Goal: Task Accomplishment & Management: Complete application form

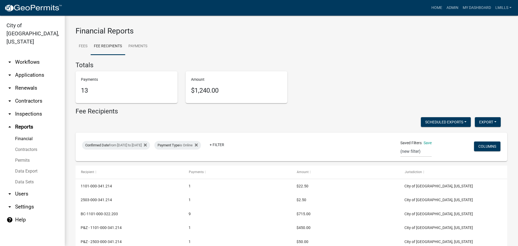
select select "0: null"
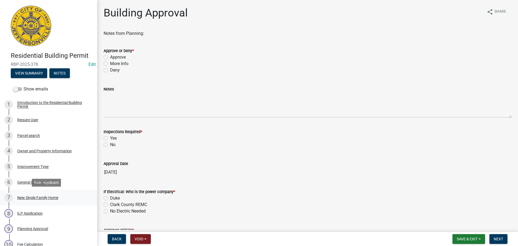
click at [39, 197] on div "New Single Family Home" at bounding box center [37, 198] width 41 height 4
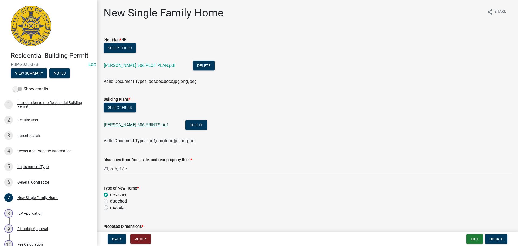
click at [138, 126] on link "STACY 506 PRINTS.pdf" at bounding box center [136, 124] width 64 height 5
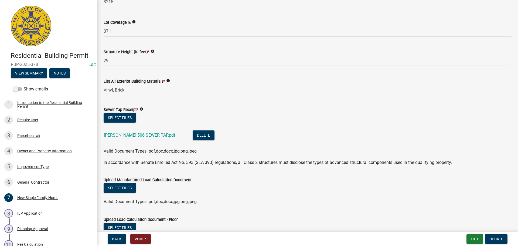
scroll to position [270, 0]
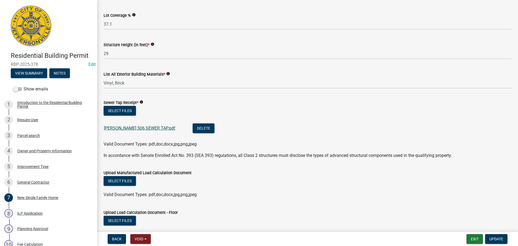
click at [137, 129] on link "STACY 506 SEWER TAP.pdf" at bounding box center [140, 128] width 72 height 5
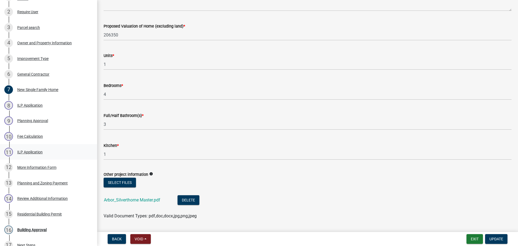
scroll to position [748, 0]
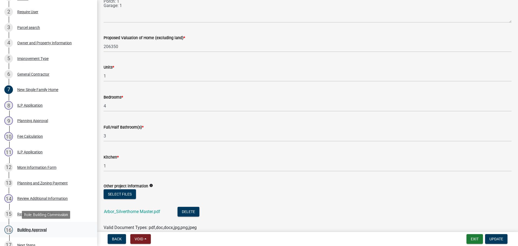
click at [35, 229] on div "Building Approval" at bounding box center [31, 230] width 29 height 4
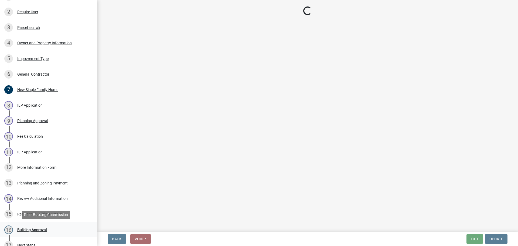
scroll to position [0, 0]
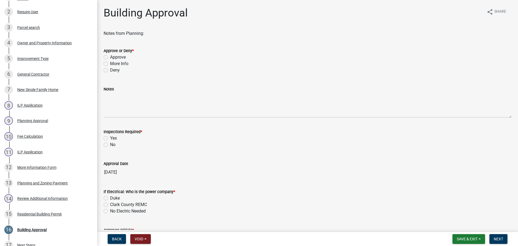
click at [122, 58] on label "Approve" at bounding box center [118, 57] width 16 height 6
click at [114, 57] on input "Approve" at bounding box center [112, 56] width 4 height 4
radio input "true"
click at [116, 138] on label "Yes" at bounding box center [113, 138] width 7 height 6
click at [114, 138] on input "Yes" at bounding box center [112, 137] width 4 height 4
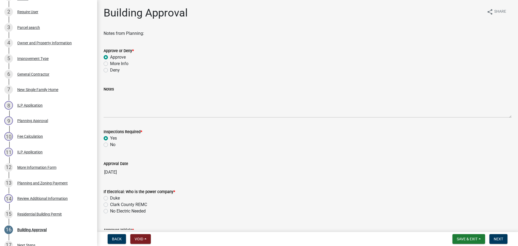
radio input "true"
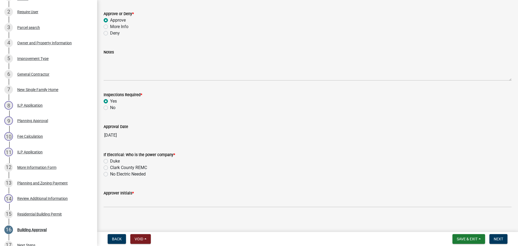
scroll to position [40, 0]
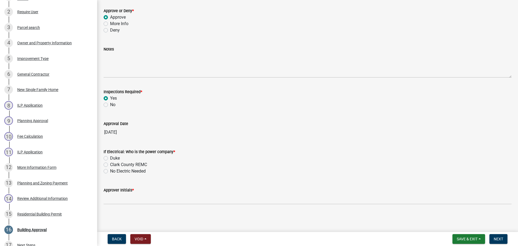
click at [128, 163] on label "Clark County REMC" at bounding box center [128, 164] width 37 height 6
click at [114, 163] on input "Clark County REMC" at bounding box center [112, 163] width 4 height 4
radio input "true"
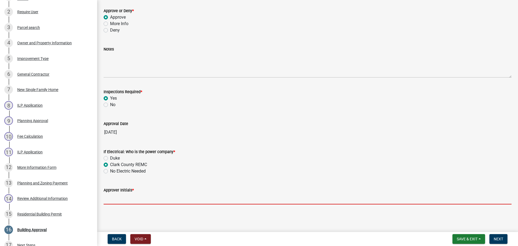
click at [134, 199] on input "Approver Initials *" at bounding box center [308, 198] width 408 height 11
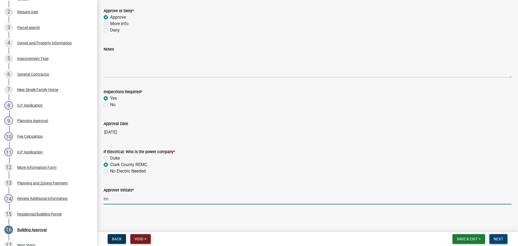
type input "lm"
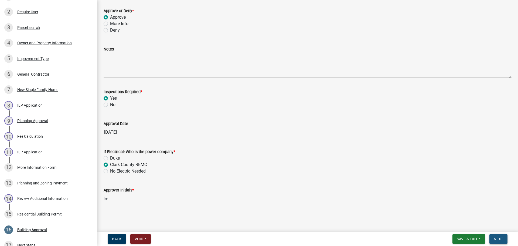
click at [496, 237] on span "Next" at bounding box center [498, 239] width 9 height 4
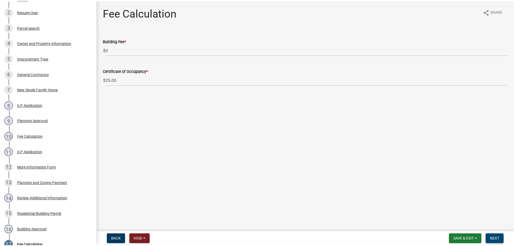
scroll to position [217, 0]
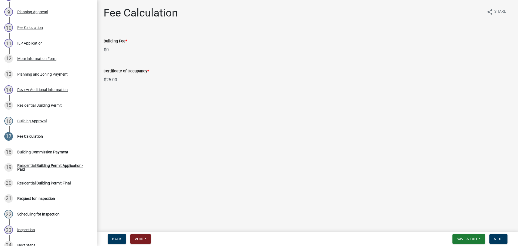
drag, startPoint x: 128, startPoint y: 54, endPoint x: 106, endPoint y: 49, distance: 22.4
click at [106, 49] on input "0" at bounding box center [308, 49] width 405 height 11
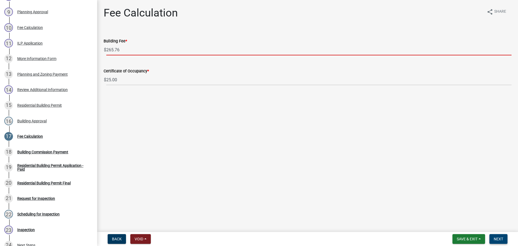
type input "265.76"
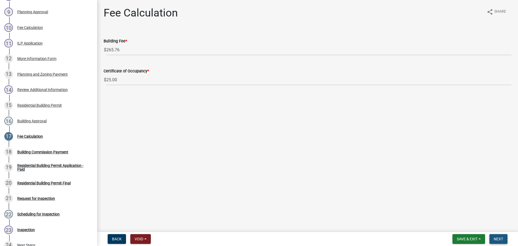
click at [498, 238] on span "Next" at bounding box center [498, 239] width 9 height 4
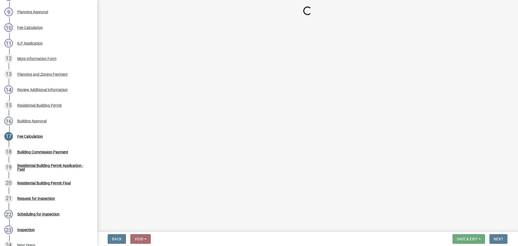
select select "3: 3"
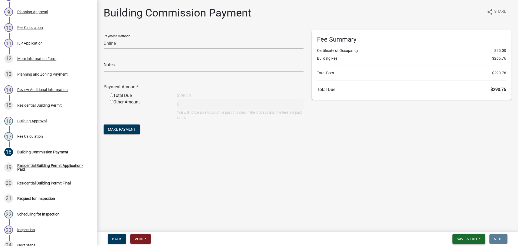
click at [470, 238] on span "Save & Exit" at bounding box center [467, 239] width 21 height 4
click at [471, 225] on button "Save & Exit" at bounding box center [463, 224] width 43 height 13
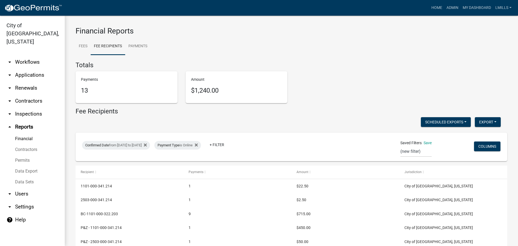
select select "0: null"
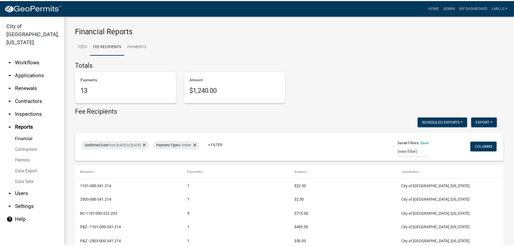
scroll to position [29, 0]
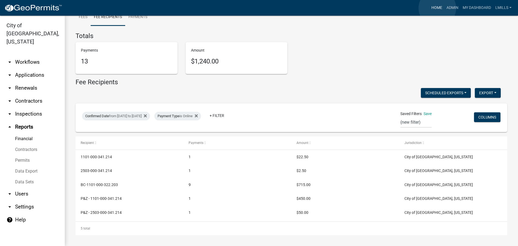
click at [438, 8] on link "Home" at bounding box center [436, 8] width 15 height 10
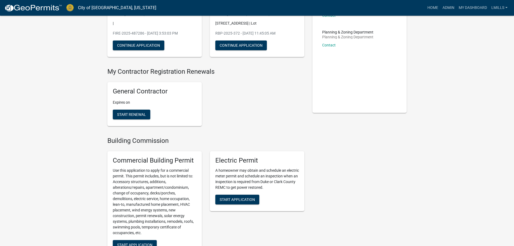
scroll to position [81, 0]
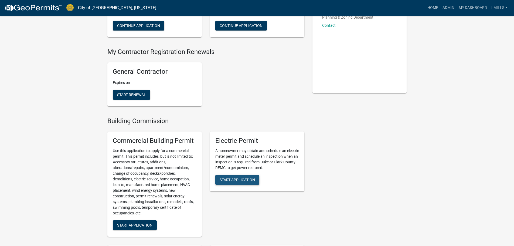
click at [238, 179] on span "Start Application" at bounding box center [237, 179] width 35 height 4
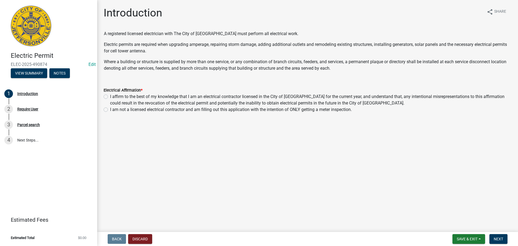
click at [110, 107] on label "I am not a licensed electrical contractor and am filling out this application w…" at bounding box center [231, 109] width 242 height 6
click at [110, 107] on input "I am not a licensed electrical contractor and am filling out this application w…" at bounding box center [112, 108] width 4 height 4
radio input "true"
click at [498, 237] on span "Next" at bounding box center [498, 239] width 9 height 4
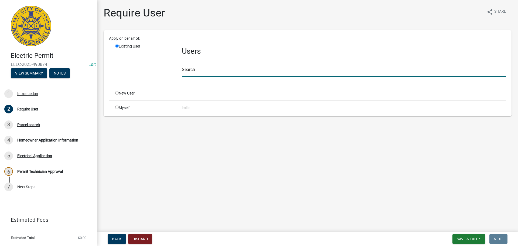
click at [232, 72] on input "text" at bounding box center [344, 71] width 324 height 11
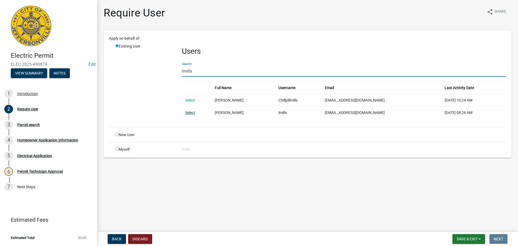
type input "lmills"
click at [192, 113] on link "Select" at bounding box center [190, 112] width 10 height 4
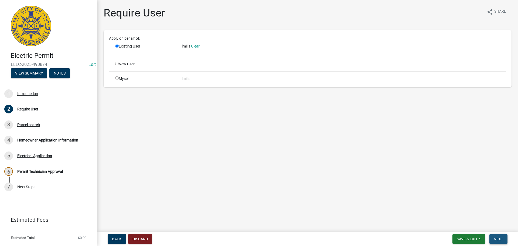
click at [499, 239] on span "Next" at bounding box center [498, 239] width 9 height 4
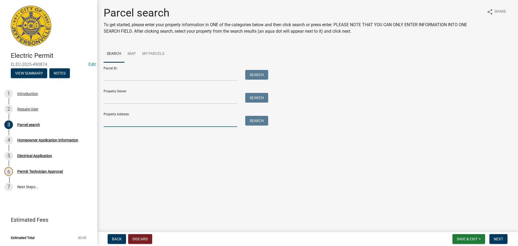
click at [154, 121] on input "Property Address:" at bounding box center [171, 121] width 134 height 11
type input "1"
click at [152, 78] on input "Parcel ID:" at bounding box center [171, 75] width 134 height 11
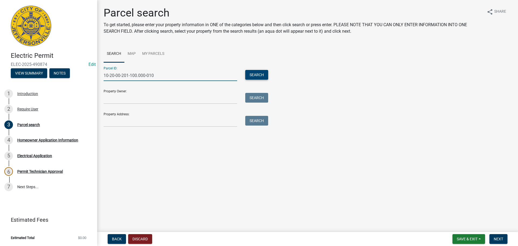
type input "10-20-00-201-100.000-010"
click at [263, 74] on button "Search" at bounding box center [256, 75] width 23 height 10
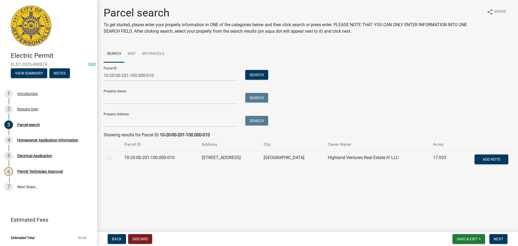
click at [113, 154] on label at bounding box center [113, 154] width 0 height 0
click at [113, 158] on input "radio" at bounding box center [115, 156] width 4 height 4
radio input "true"
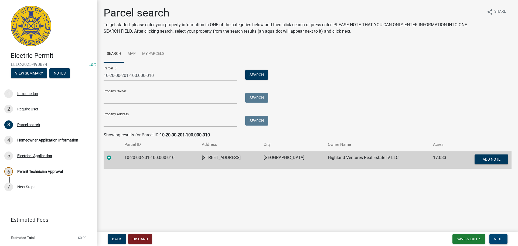
click at [501, 239] on span "Next" at bounding box center [498, 239] width 9 height 4
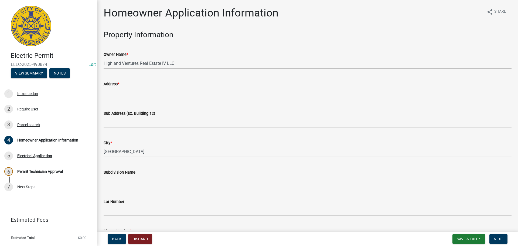
click at [155, 94] on input "Address *" at bounding box center [308, 92] width 408 height 11
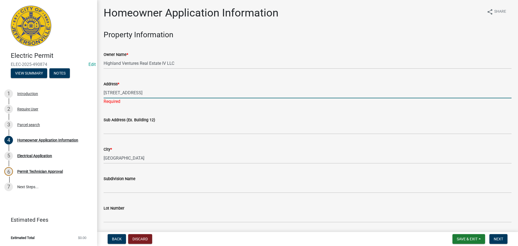
type input "1439 E 10th Street"
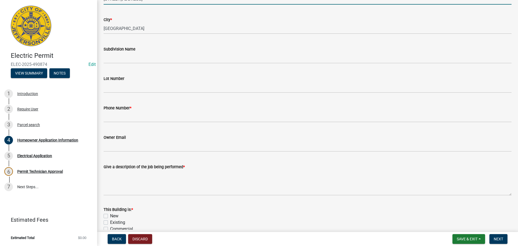
scroll to position [135, 0]
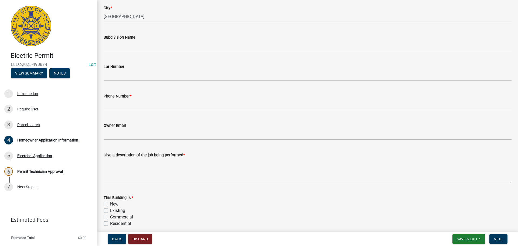
type input "1439 E 10th Street"
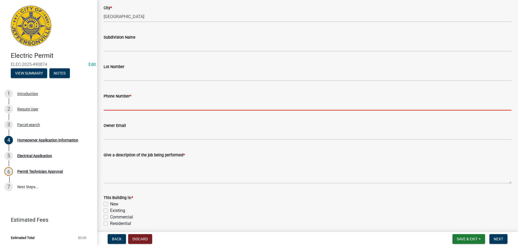
click at [158, 103] on input "Phone Number *" at bounding box center [308, 104] width 408 height 11
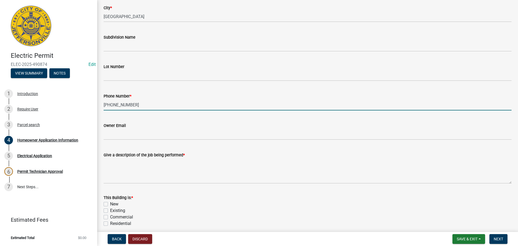
type input "765-453-0745"
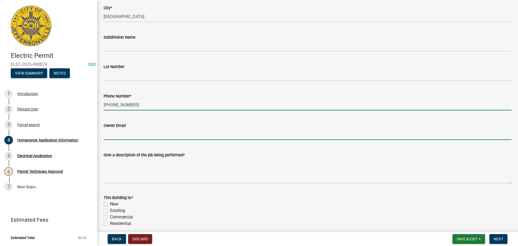
click at [156, 135] on input "Owner Email" at bounding box center [308, 134] width 408 height 11
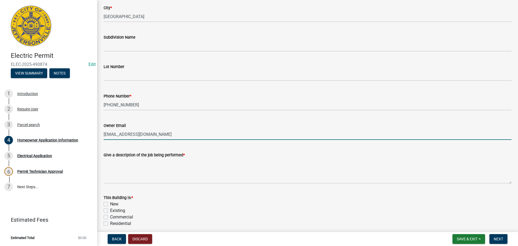
type input "pat@cliffordsigns.com"
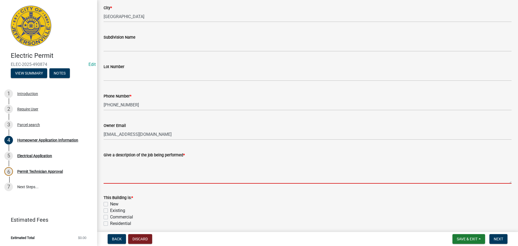
click at [204, 177] on textarea "Give a description of the job being performed *" at bounding box center [308, 170] width 408 height 25
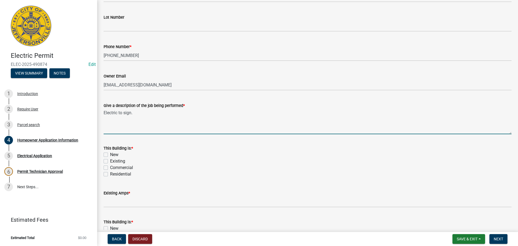
scroll to position [189, 0]
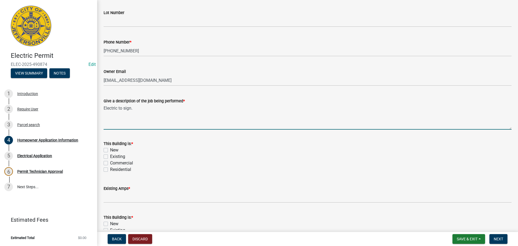
type textarea "Electric to sign."
click at [115, 154] on label "Existing" at bounding box center [117, 156] width 15 height 6
click at [114, 154] on input "Existing" at bounding box center [112, 155] width 4 height 4
checkbox input "true"
checkbox input "false"
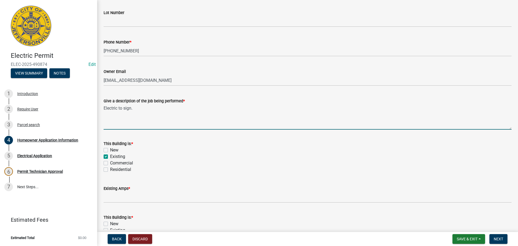
checkbox input "true"
checkbox input "false"
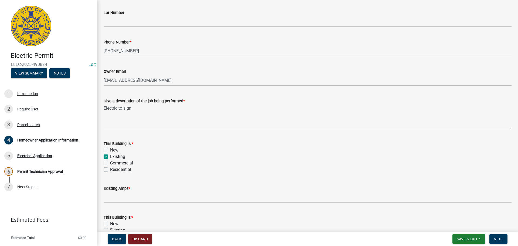
click at [115, 162] on label "Commercial" at bounding box center [121, 163] width 23 height 6
click at [114, 162] on input "Commercial" at bounding box center [112, 162] width 4 height 4
checkbox input "true"
checkbox input "false"
checkbox input "true"
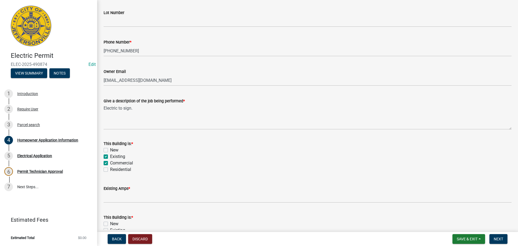
checkbox input "true"
checkbox input "false"
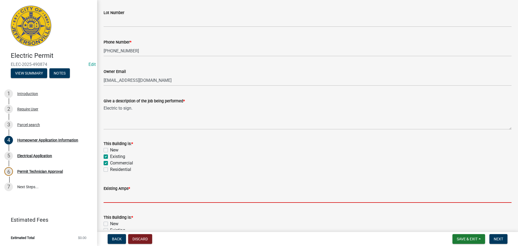
click at [117, 198] on input "text" at bounding box center [308, 197] width 408 height 11
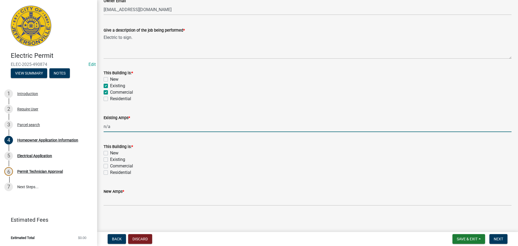
scroll to position [262, 0]
type input "0"
click at [119, 157] on label "Existing" at bounding box center [117, 157] width 15 height 6
click at [114, 157] on input "Existing" at bounding box center [112, 156] width 4 height 4
checkbox input "true"
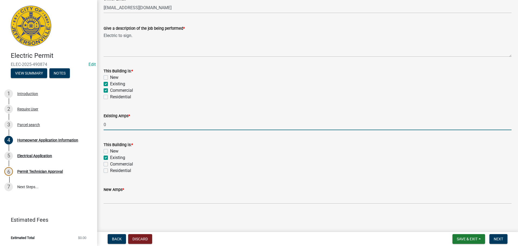
checkbox input "false"
checkbox input "true"
checkbox input "false"
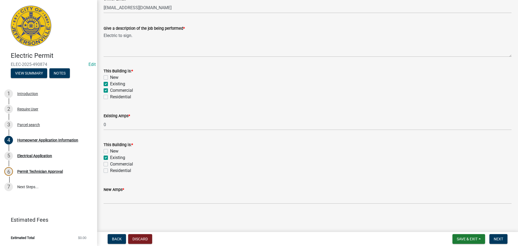
click at [116, 163] on label "Commercial" at bounding box center [121, 164] width 23 height 6
click at [114, 163] on input "Commercial" at bounding box center [112, 163] width 4 height 4
checkbox input "true"
checkbox input "false"
checkbox input "true"
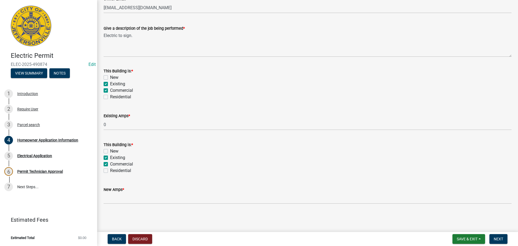
checkbox input "true"
checkbox input "false"
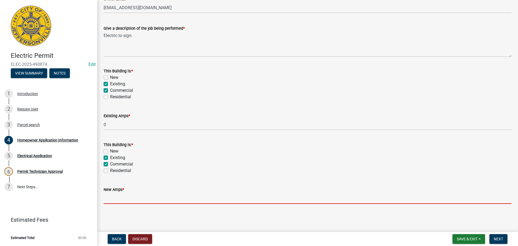
click at [118, 199] on input "text" at bounding box center [308, 198] width 408 height 11
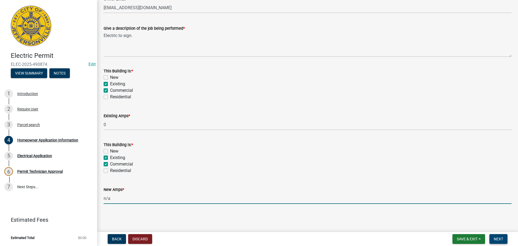
type input "0"
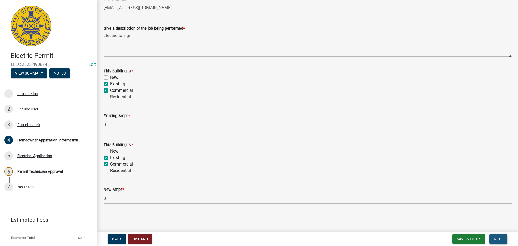
click at [495, 238] on span "Next" at bounding box center [498, 239] width 9 height 4
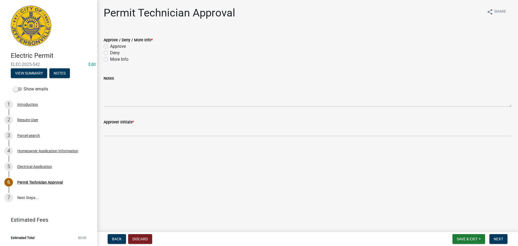
click at [120, 47] on label "Approve" at bounding box center [118, 46] width 16 height 6
click at [114, 47] on input "Approve" at bounding box center [112, 45] width 4 height 4
radio input "true"
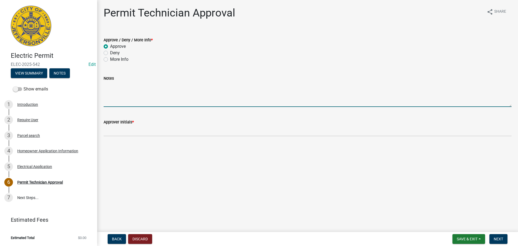
click at [130, 95] on textarea "Notes" at bounding box center [308, 94] width 408 height 25
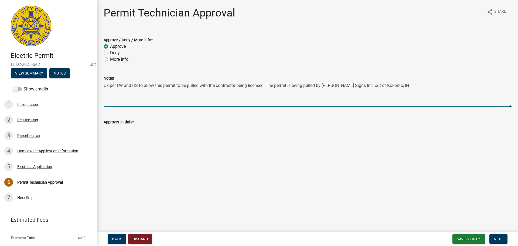
type textarea "Ok per LW and HS to allow this permit to be pulled with the contractor being li…"
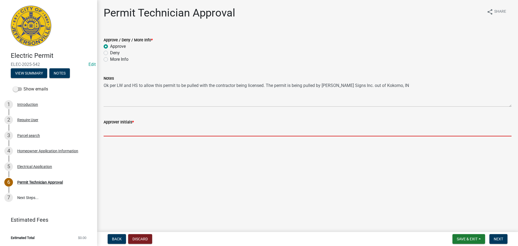
click at [164, 134] on input "Approver Initials *" at bounding box center [308, 130] width 408 height 11
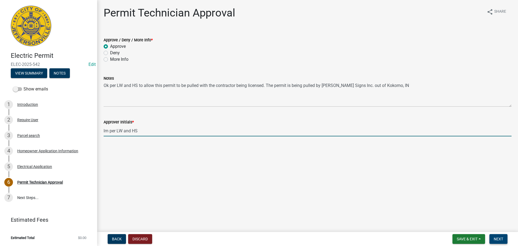
type input "lm per LW and HS"
click at [495, 237] on span "Next" at bounding box center [498, 239] width 9 height 4
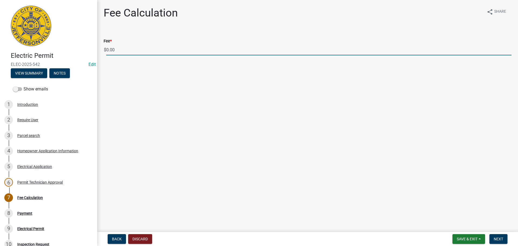
drag, startPoint x: 113, startPoint y: 51, endPoint x: 100, endPoint y: 50, distance: 13.6
click at [100, 50] on div "Fee * $ 0.00" at bounding box center [308, 42] width 416 height 25
type input "85.00"
click at [497, 237] on span "Next" at bounding box center [498, 239] width 9 height 4
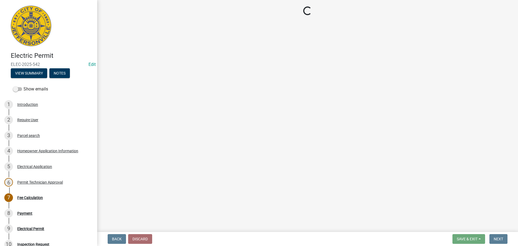
select select "3: 3"
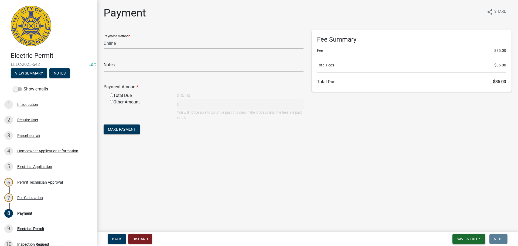
click at [476, 238] on span "Save & Exit" at bounding box center [467, 239] width 21 height 4
click at [473, 225] on button "Save & Exit" at bounding box center [463, 224] width 43 height 13
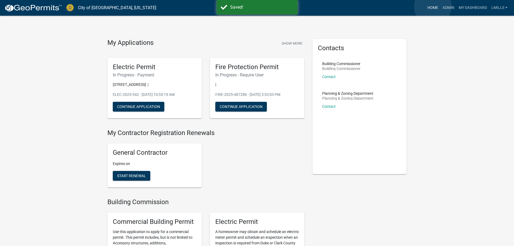
click at [433, 6] on link "Home" at bounding box center [432, 8] width 15 height 10
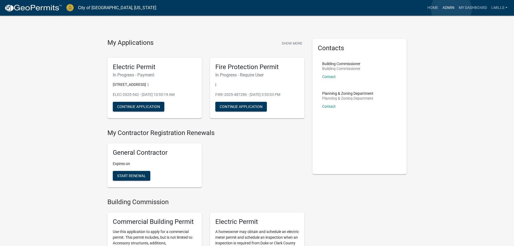
drag, startPoint x: 452, startPoint y: 9, endPoint x: 443, endPoint y: 10, distance: 8.4
click at [452, 9] on link "Admin" at bounding box center [449, 8] width 16 height 10
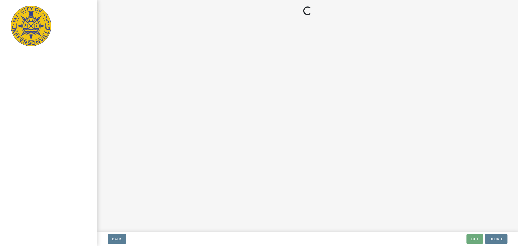
select select "3: 3"
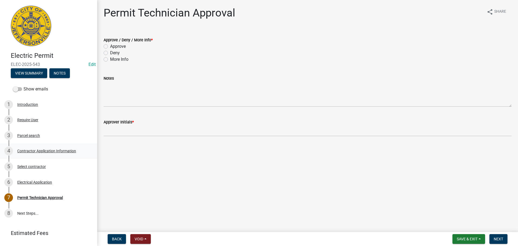
click at [55, 150] on div "Contractor Application Information" at bounding box center [46, 151] width 59 height 4
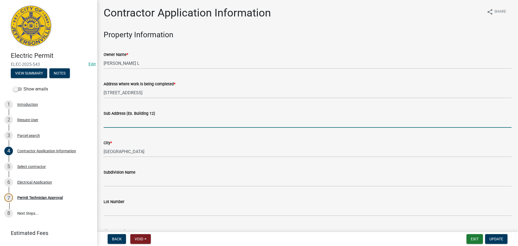
click at [154, 124] on input "Sub Address (Ex. Building 12)" at bounding box center [308, 122] width 408 height 11
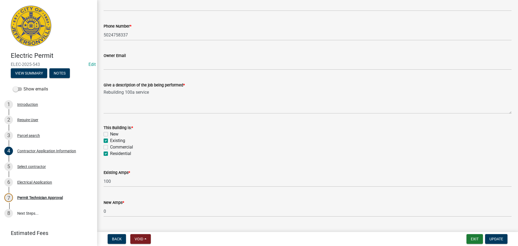
scroll to position [218, 0]
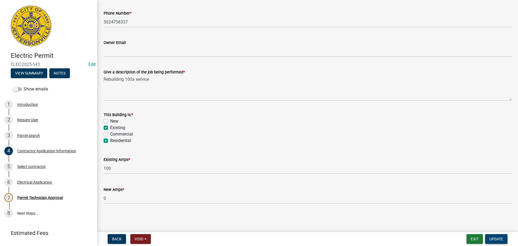
type input "932 E 8th Street"
click at [497, 237] on span "Update" at bounding box center [497, 239] width 14 height 4
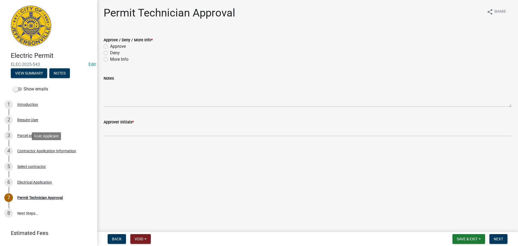
click at [51, 147] on div "4 Contractor Application Information" at bounding box center [46, 151] width 84 height 9
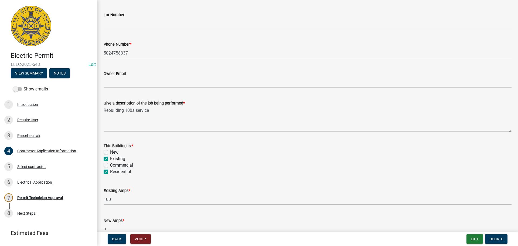
scroll to position [189, 0]
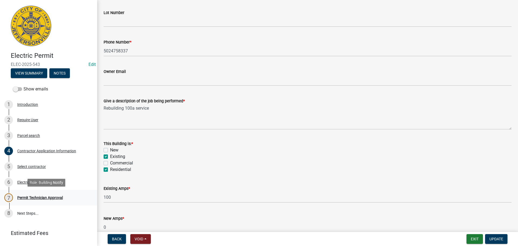
click at [43, 198] on div "Permit Technician Approval" at bounding box center [40, 198] width 46 height 4
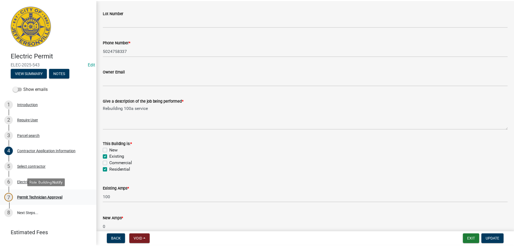
scroll to position [0, 0]
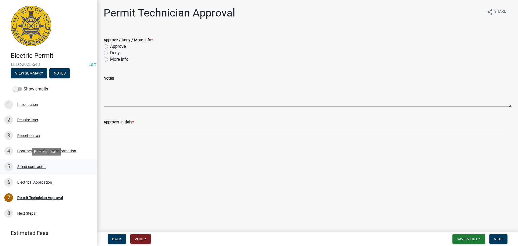
click at [35, 165] on div "Select contractor" at bounding box center [31, 167] width 29 height 4
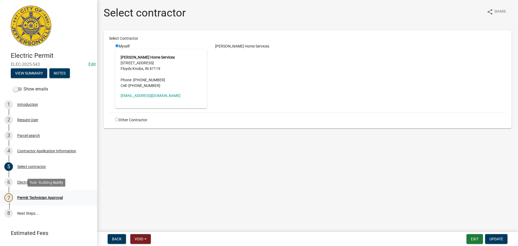
click at [39, 198] on div "Permit Technician Approval" at bounding box center [40, 198] width 46 height 4
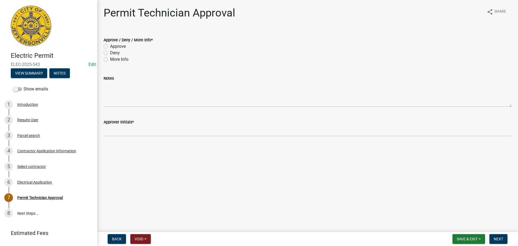
click at [117, 47] on label "Approve" at bounding box center [118, 46] width 16 height 6
click at [114, 47] on input "Approve" at bounding box center [112, 45] width 4 height 4
radio input "true"
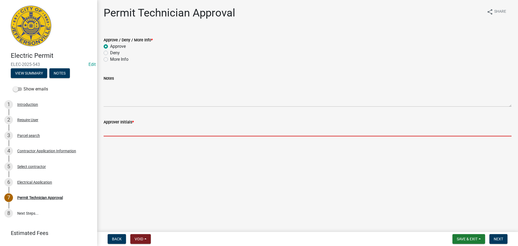
click at [127, 131] on input "Approver Initials *" at bounding box center [308, 130] width 408 height 11
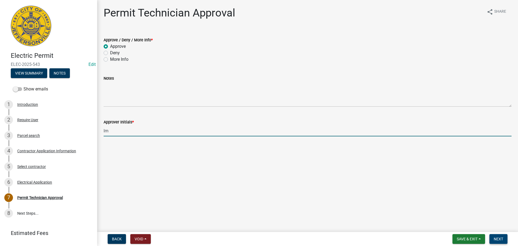
type input "lm"
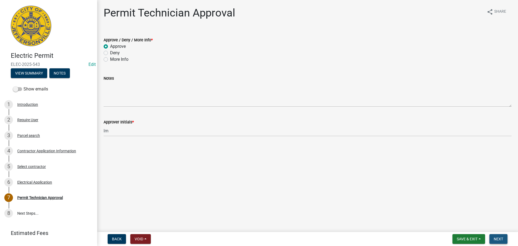
click at [499, 237] on span "Next" at bounding box center [498, 239] width 9 height 4
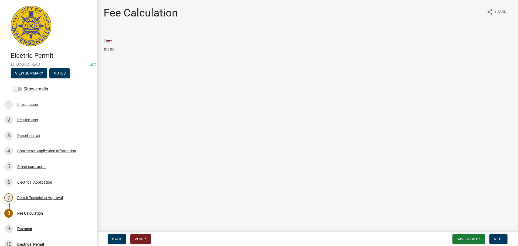
drag, startPoint x: 106, startPoint y: 49, endPoint x: 96, endPoint y: 48, distance: 10.5
click at [96, 48] on div "Electric Permit ELEC-2025-543 Edit View Summary Notes Show emails 1 Introductio…" at bounding box center [259, 123] width 518 height 246
type input "70.00"
click at [499, 236] on button "Next" at bounding box center [499, 239] width 18 height 10
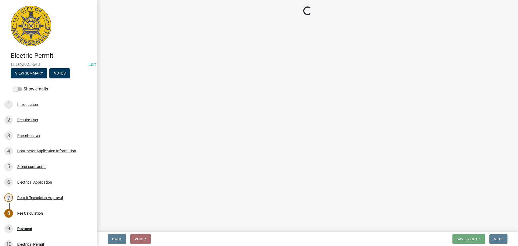
select select "3: 3"
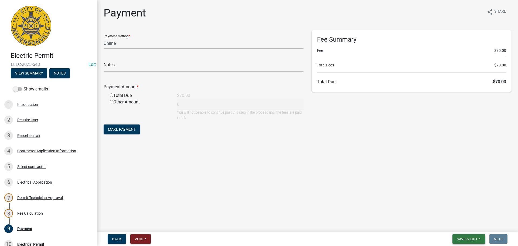
click at [475, 236] on button "Save & Exit" at bounding box center [469, 239] width 33 height 10
click at [470, 228] on button "Save & Exit" at bounding box center [463, 224] width 43 height 13
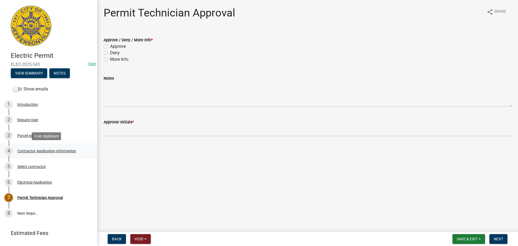
click at [59, 149] on div "Contractor Application Information" at bounding box center [46, 151] width 59 height 4
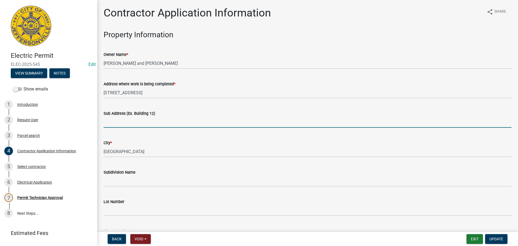
click at [147, 123] on input "Sub Address (Ex. Building 12)" at bounding box center [308, 122] width 408 height 11
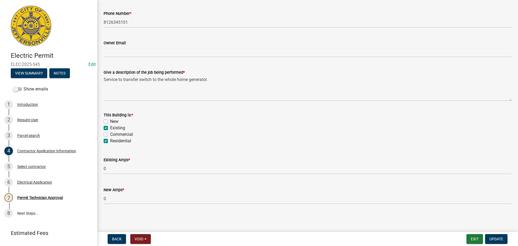
scroll to position [218, 0]
type input "[STREET_ADDRESS]"
click at [494, 236] on button "Update" at bounding box center [496, 239] width 22 height 10
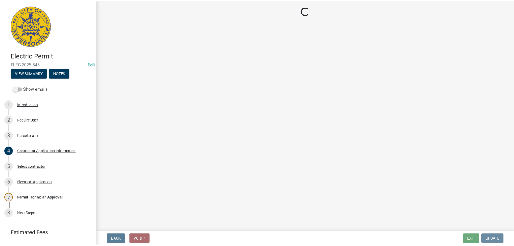
scroll to position [0, 0]
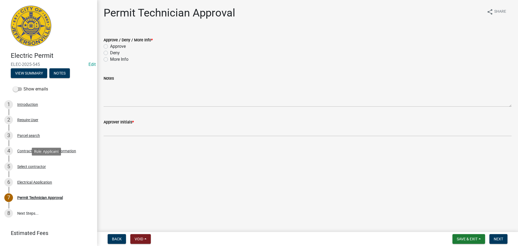
click at [28, 166] on div "Select contractor" at bounding box center [31, 167] width 29 height 4
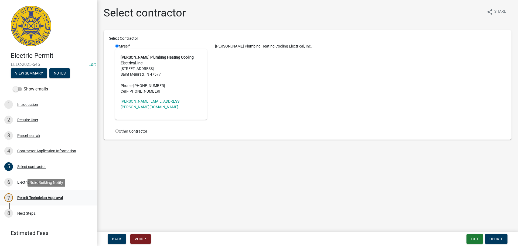
click at [30, 196] on div "Permit Technician Approval" at bounding box center [40, 198] width 46 height 4
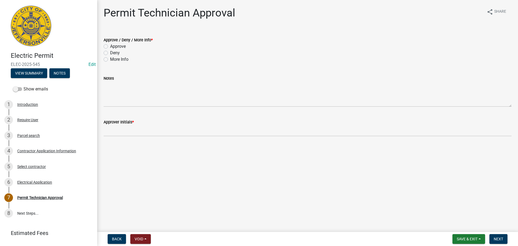
click at [118, 46] on label "Approve" at bounding box center [118, 46] width 16 height 6
click at [114, 46] on input "Approve" at bounding box center [112, 45] width 4 height 4
radio input "true"
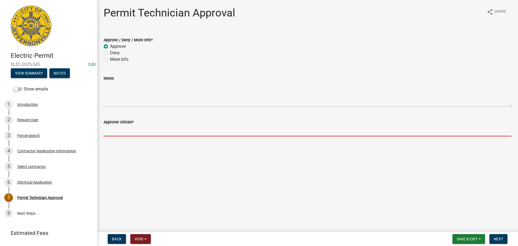
click at [124, 131] on input "Approver Initials *" at bounding box center [308, 130] width 408 height 11
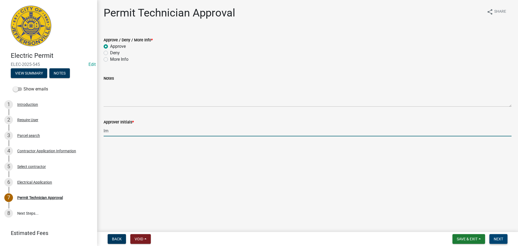
type input "lm"
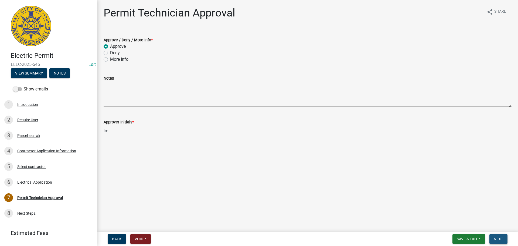
click at [504, 236] on button "Next" at bounding box center [499, 239] width 18 height 10
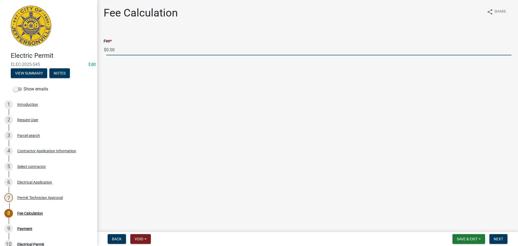
drag, startPoint x: 120, startPoint y: 49, endPoint x: 80, endPoint y: 49, distance: 39.7
click at [80, 49] on div "Electric Permit ELEC-2025-545 Edit View Summary Notes Show emails 1 Introductio…" at bounding box center [259, 123] width 518 height 246
type input "70.00"
click at [491, 237] on button "Next" at bounding box center [499, 239] width 18 height 10
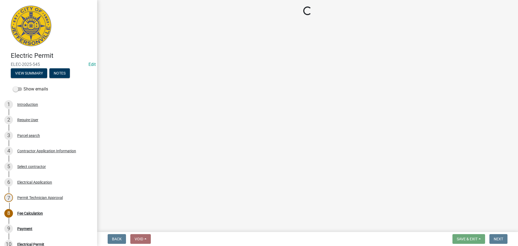
select select "3: 3"
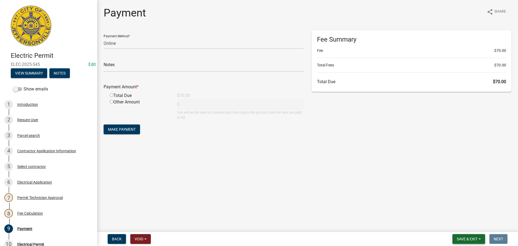
click at [475, 237] on span "Save & Exit" at bounding box center [467, 239] width 21 height 4
click at [473, 227] on button "Save & Exit" at bounding box center [463, 224] width 43 height 13
